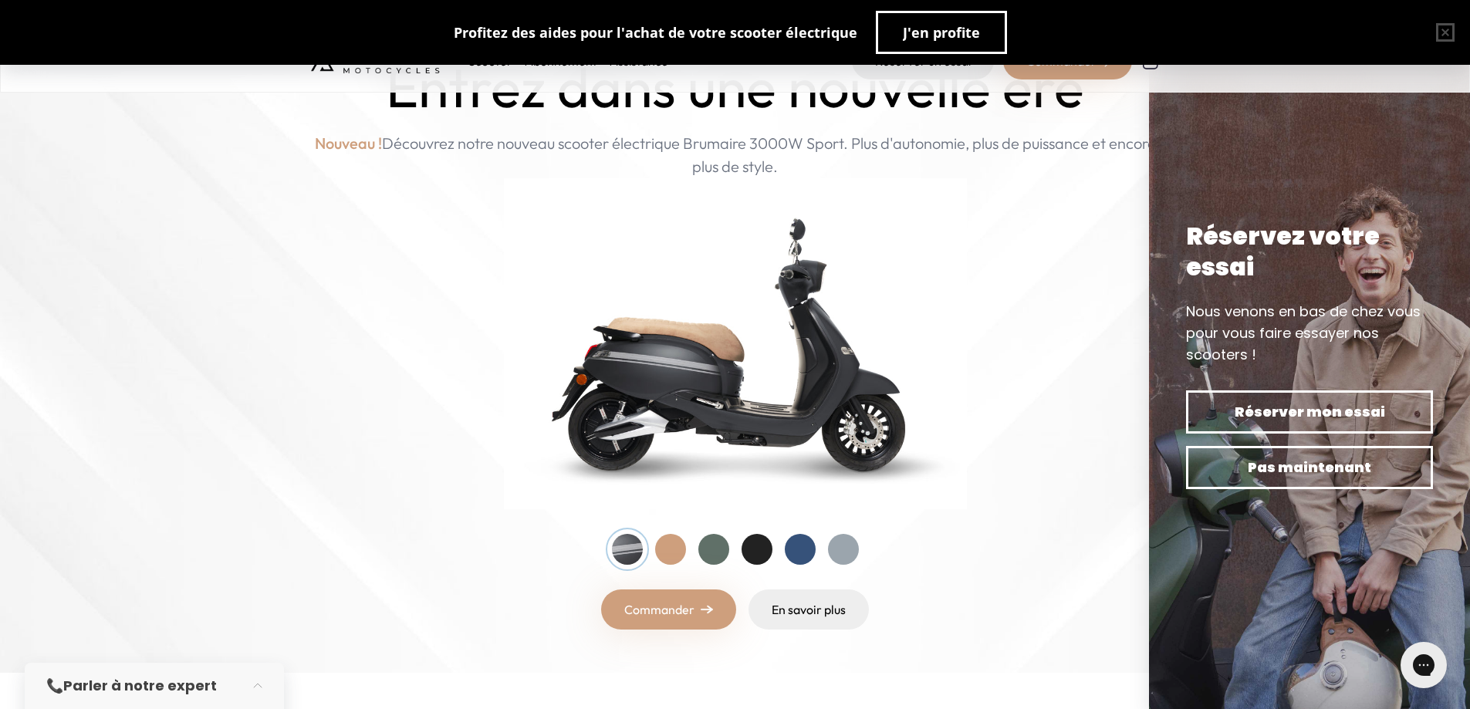
scroll to position [154, 0]
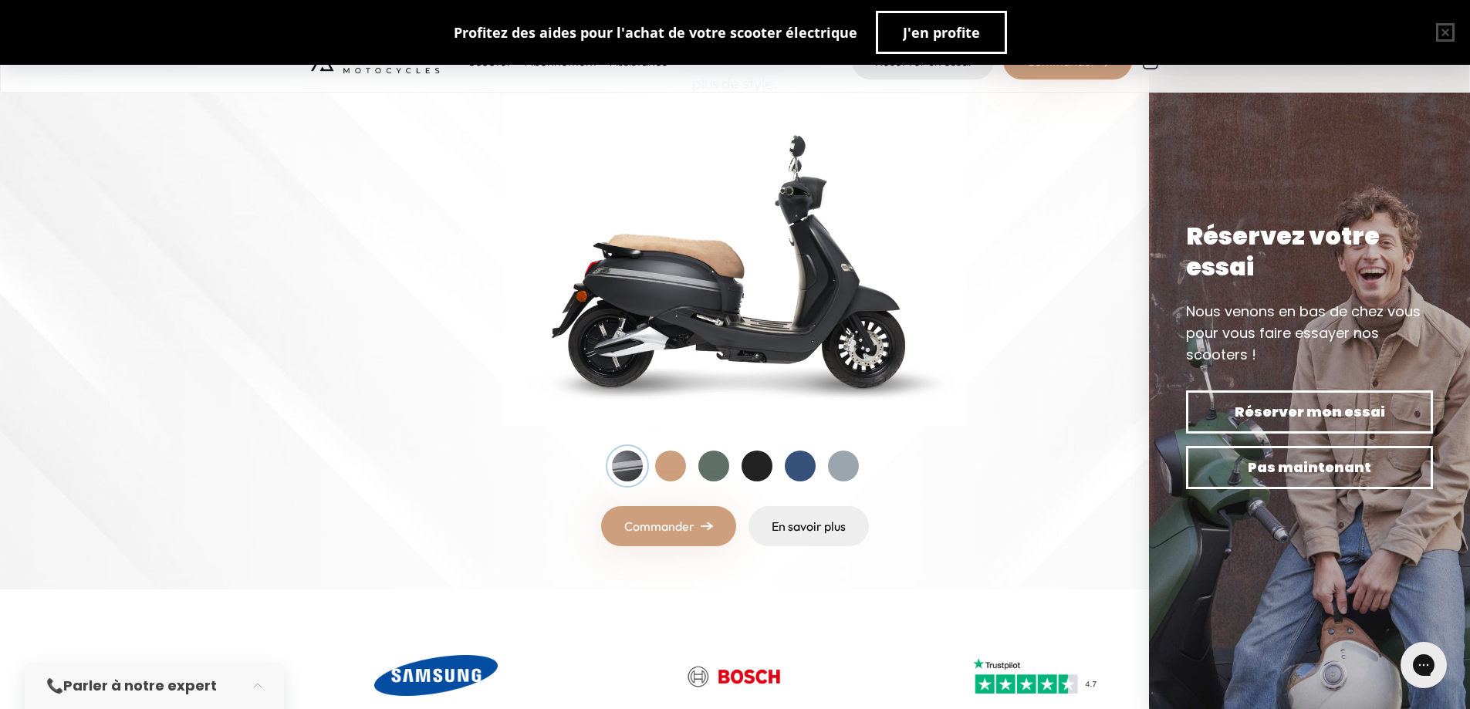
click at [660, 465] on div at bounding box center [670, 466] width 31 height 31
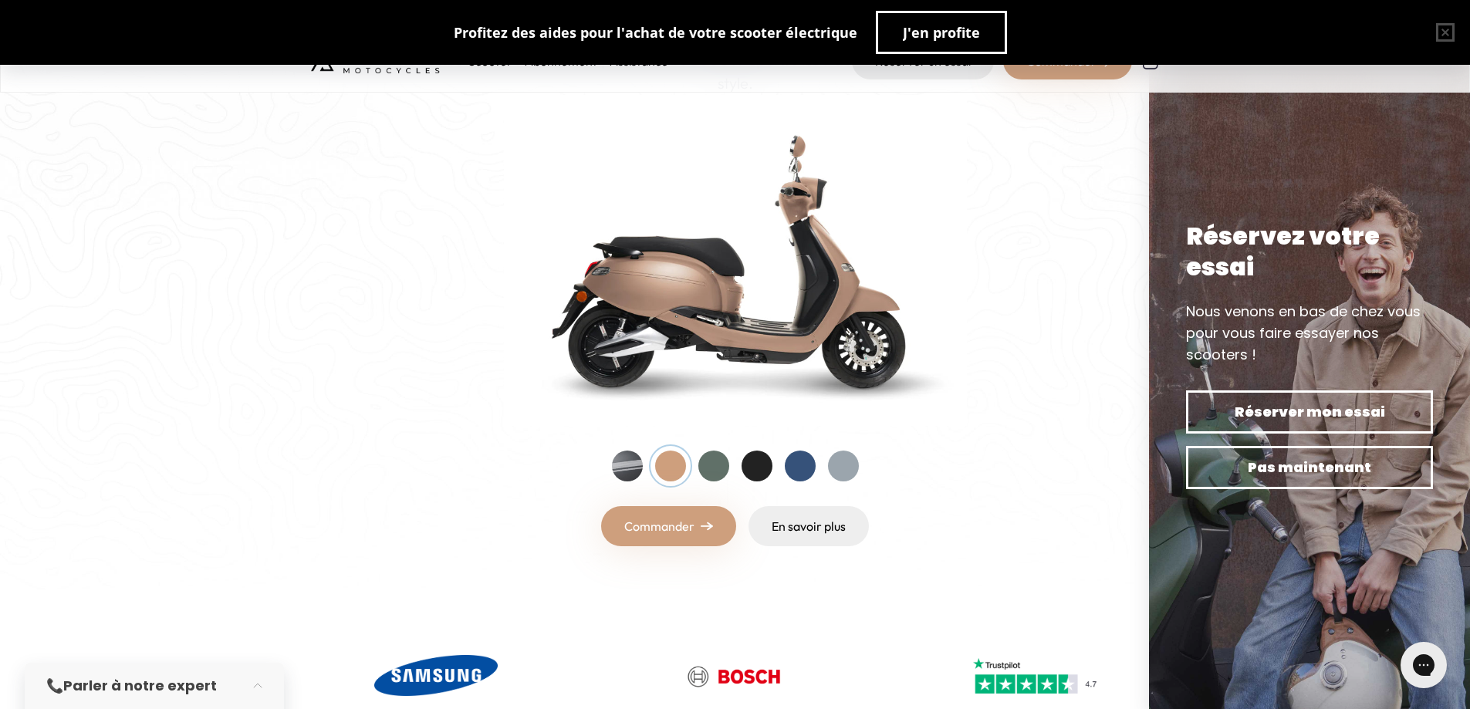
drag, startPoint x: 715, startPoint y: 465, endPoint x: 725, endPoint y: 465, distance: 10.0
click at [716, 465] on div at bounding box center [713, 466] width 31 height 31
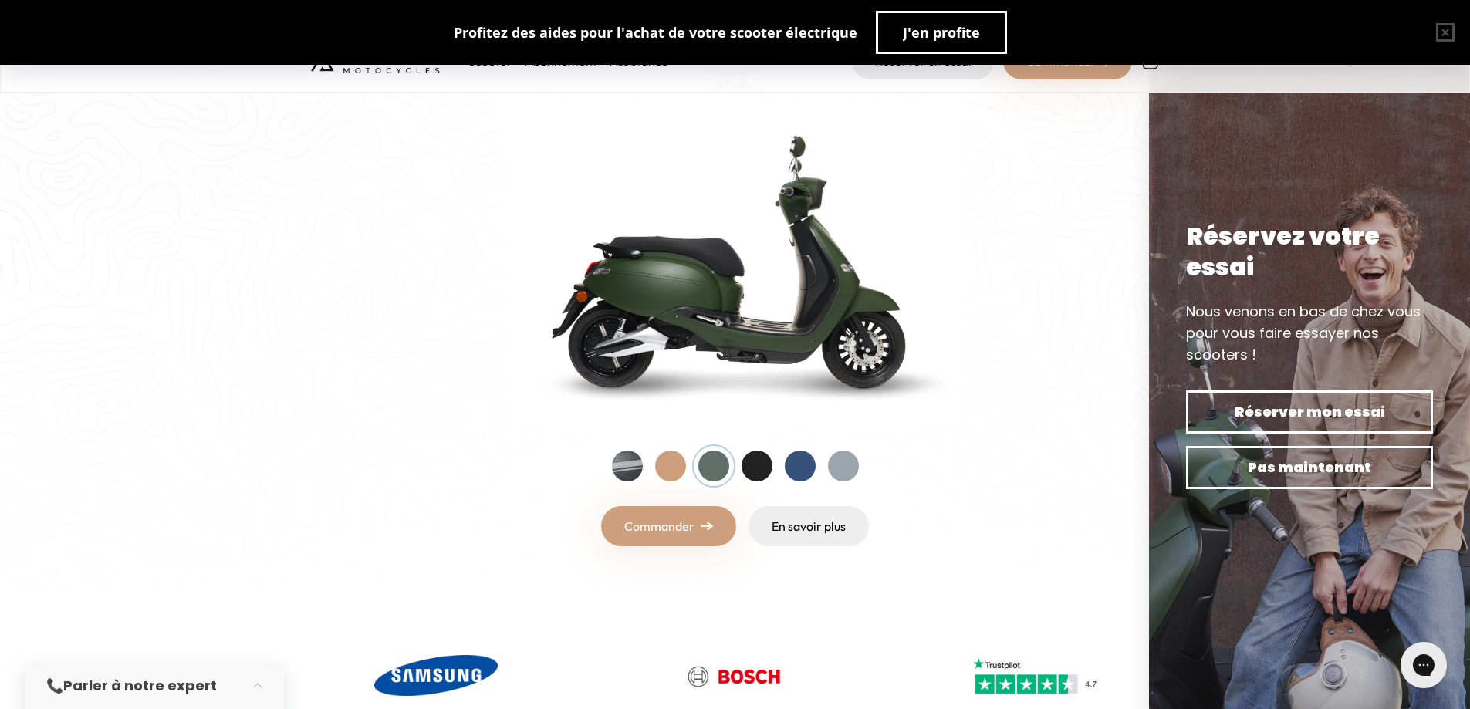
click at [761, 470] on div at bounding box center [757, 466] width 31 height 31
click at [797, 464] on div at bounding box center [800, 466] width 31 height 31
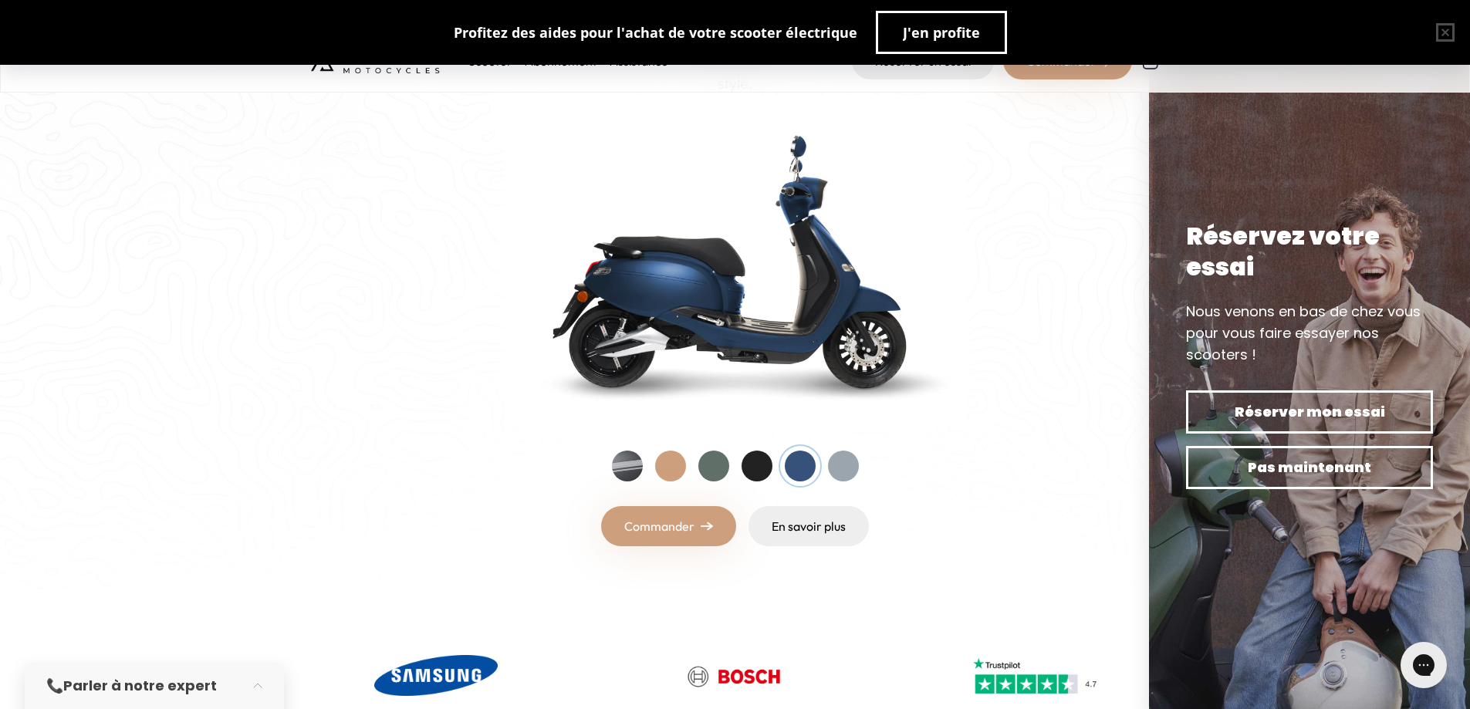
click at [836, 464] on div at bounding box center [843, 466] width 31 height 31
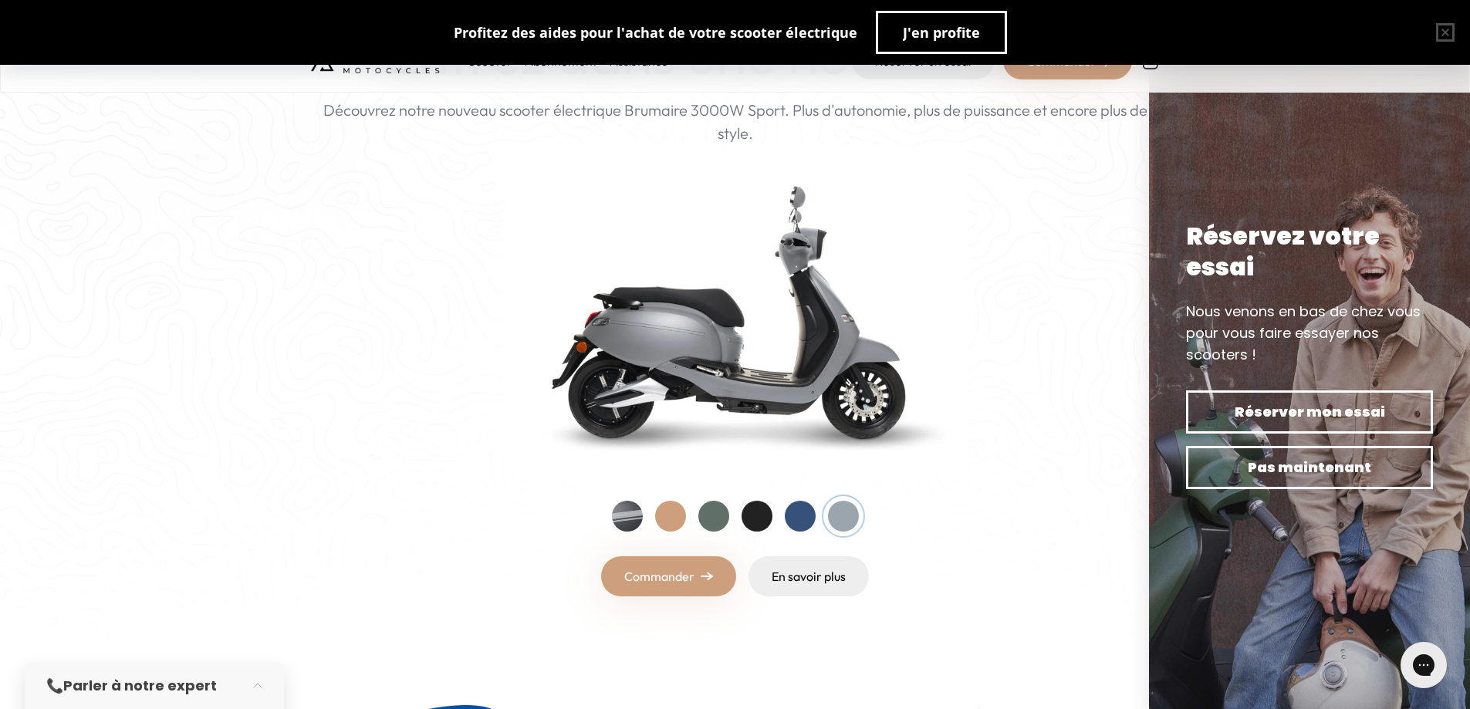
scroll to position [77, 0]
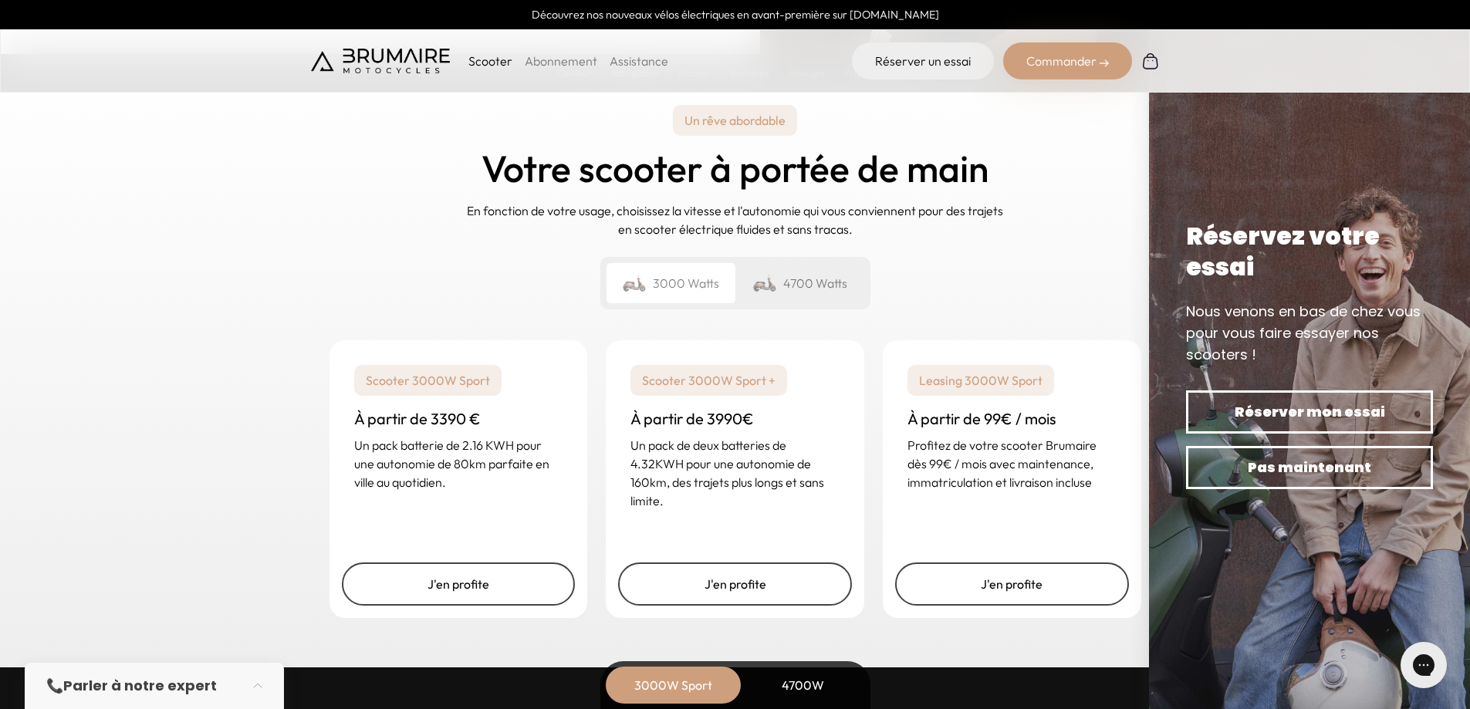
scroll to position [3627, 0]
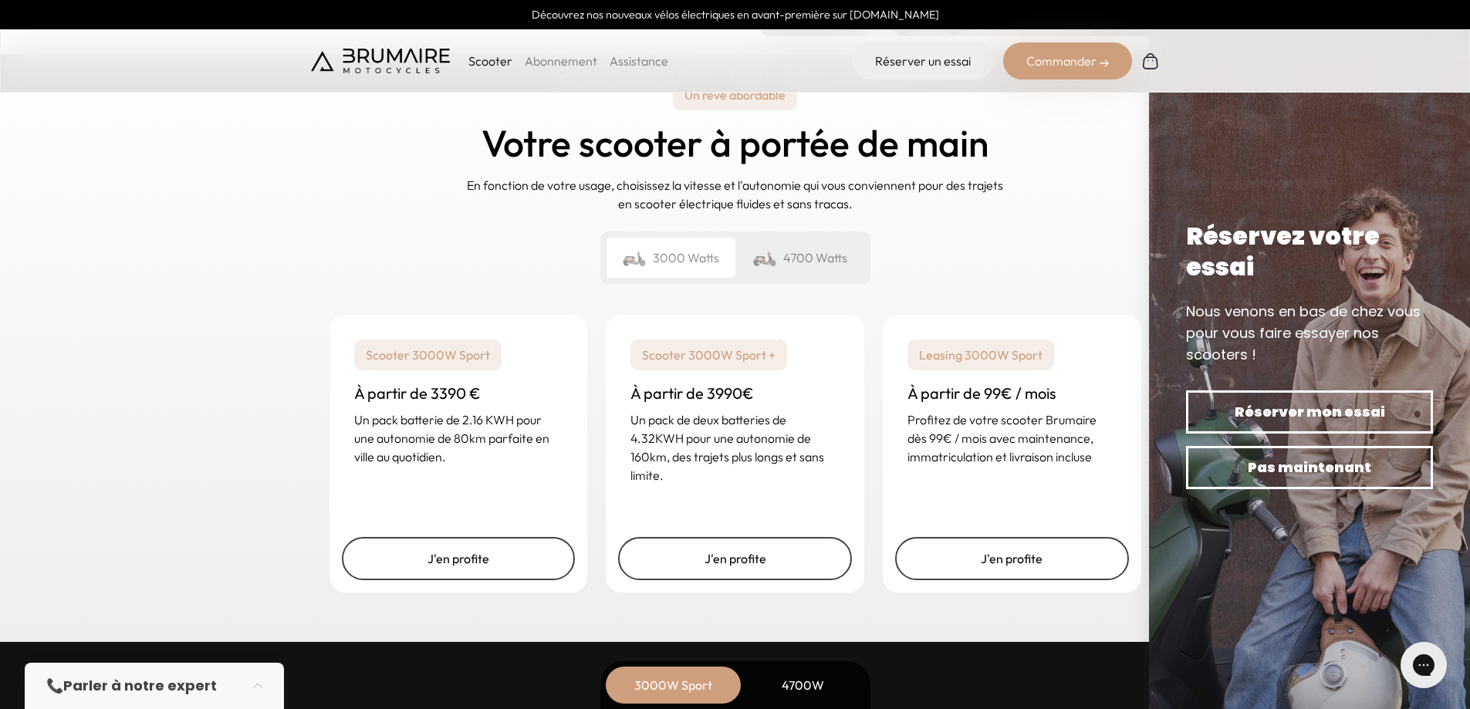
click at [797, 267] on div "4700 Watts" at bounding box center [799, 258] width 129 height 40
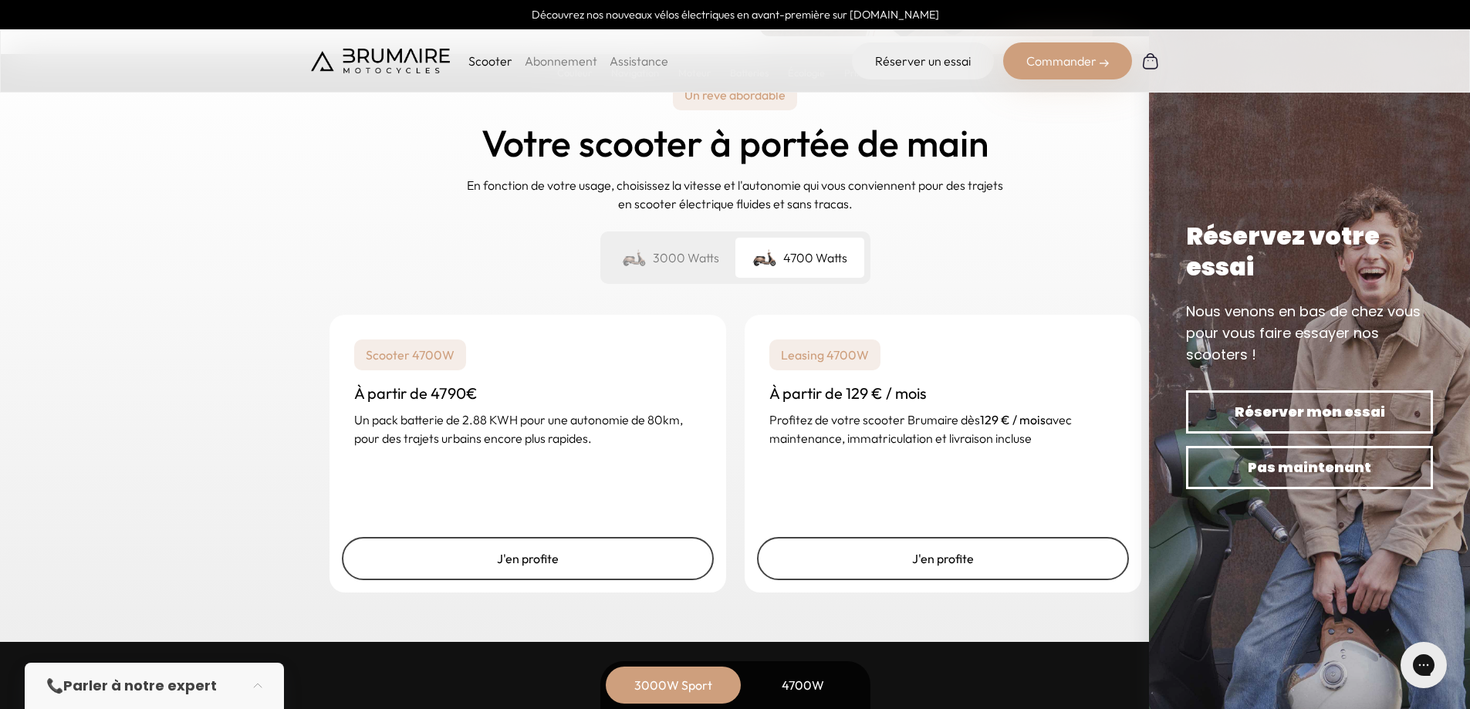
click at [704, 264] on div "3000 Watts" at bounding box center [671, 258] width 129 height 40
